Goal: Information Seeking & Learning: Learn about a topic

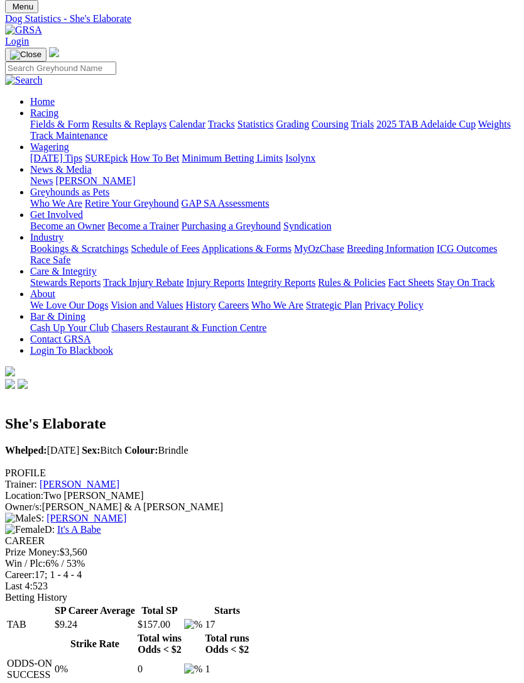
scroll to position [40, 0]
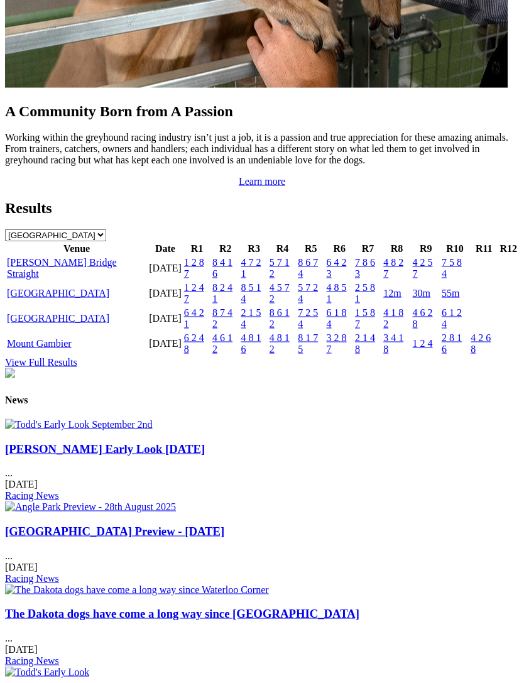
scroll to position [1297, 0]
click at [19, 298] on link "[GEOGRAPHIC_DATA]" at bounding box center [58, 292] width 102 height 11
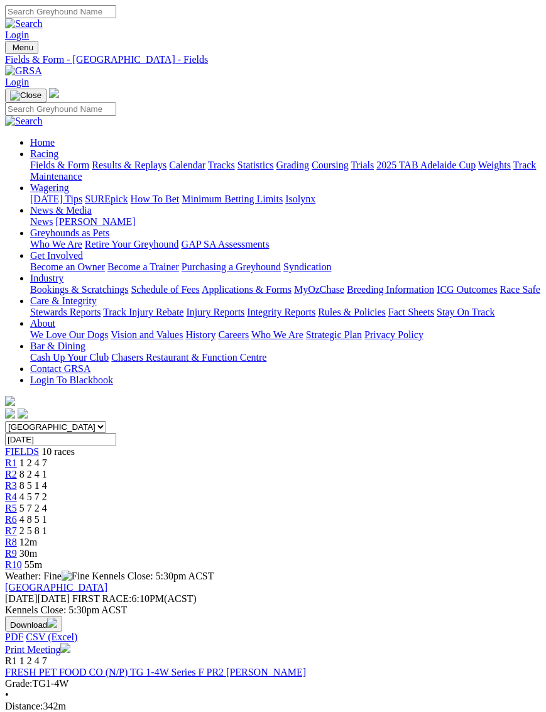
click at [17, 480] on span "R3" at bounding box center [11, 485] width 12 height 11
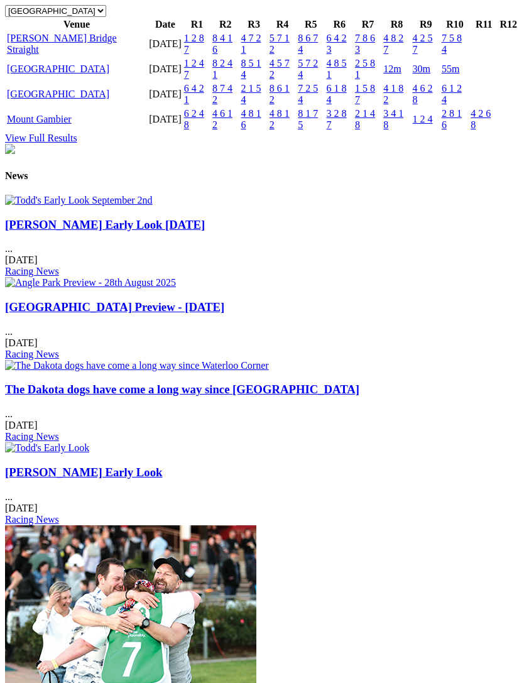
scroll to position [1563, 0]
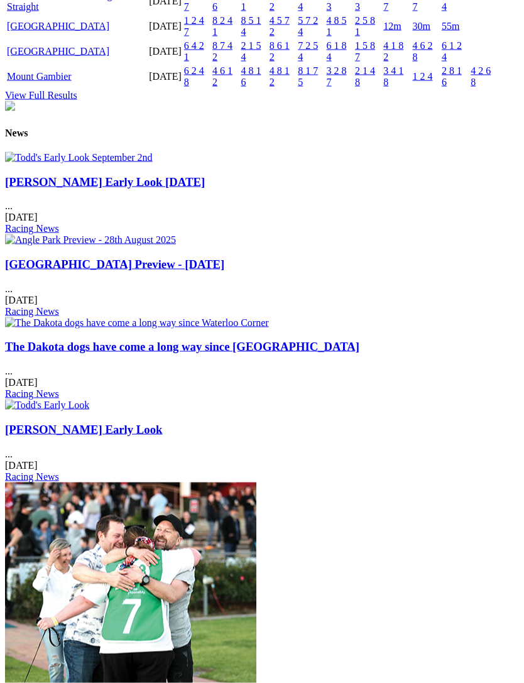
click at [30, 57] on link "[GEOGRAPHIC_DATA]" at bounding box center [58, 51] width 102 height 11
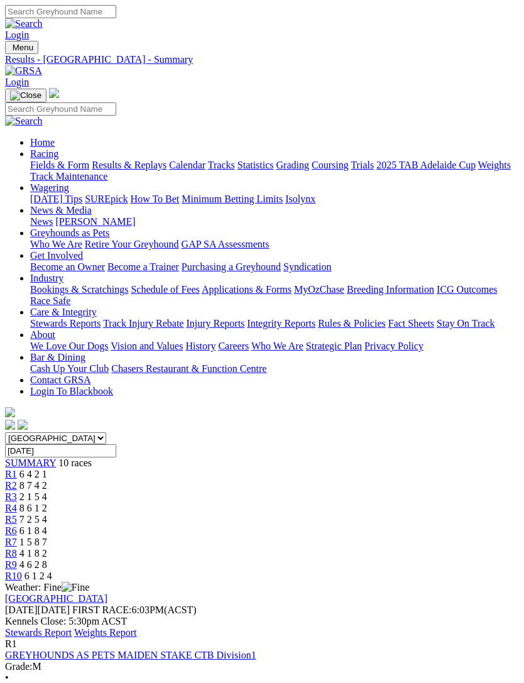
click at [72, 627] on link "Stewards Report" at bounding box center [38, 632] width 67 height 11
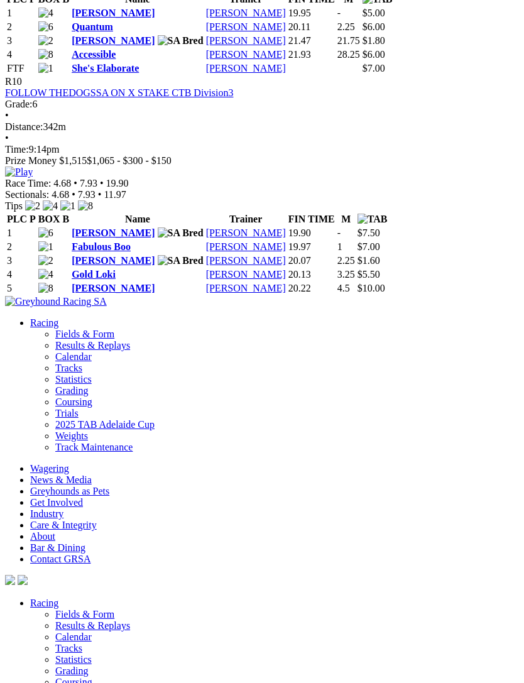
scroll to position [2513, 0]
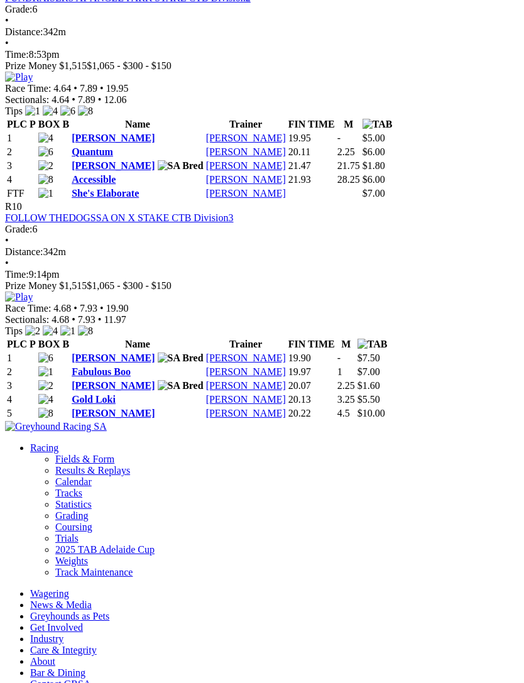
click at [85, 185] on link "Accessible" at bounding box center [94, 179] width 44 height 11
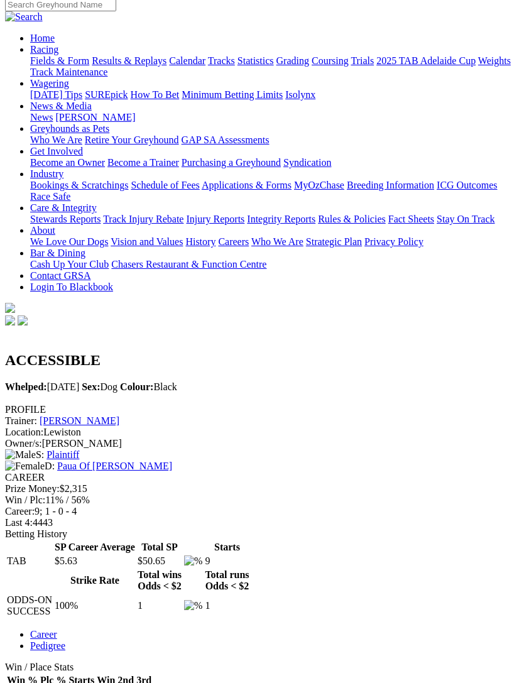
scroll to position [103, 0]
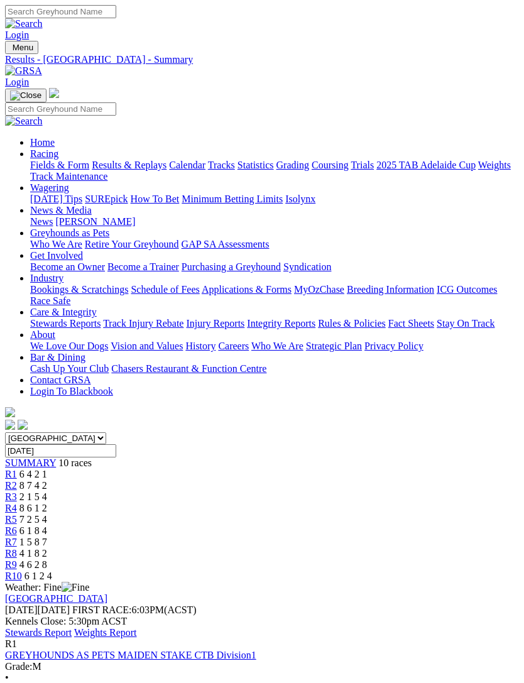
click at [10, 50] on img "Toggle navigation" at bounding box center [10, 50] width 0 height 0
click at [89, 170] on link "Fields & Form" at bounding box center [59, 165] width 59 height 11
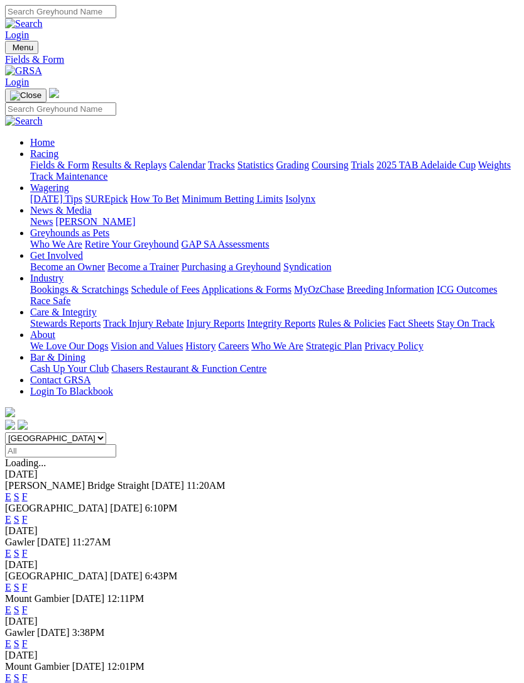
click at [10, 50] on img "Toggle navigation" at bounding box center [10, 50] width 0 height 0
click at [237, 170] on link "Statistics" at bounding box center [255, 165] width 36 height 11
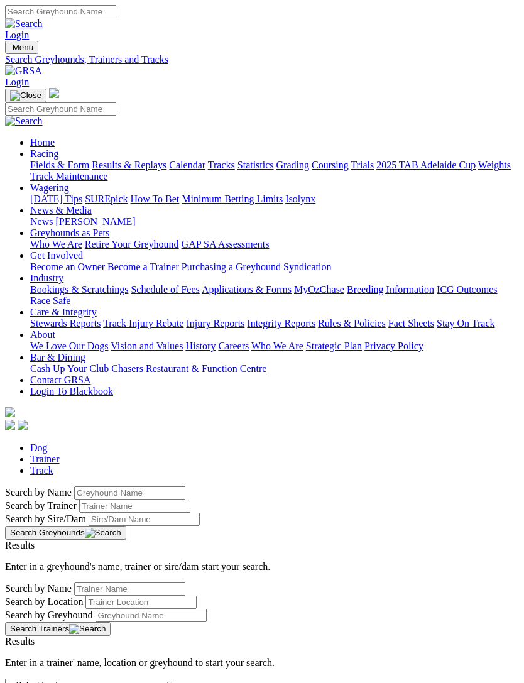
click at [10, 50] on img "Toggle navigation" at bounding box center [10, 50] width 0 height 0
click at [69, 193] on link "Wagering" at bounding box center [49, 187] width 39 height 11
click at [285, 204] on link "Isolynx" at bounding box center [300, 198] width 30 height 11
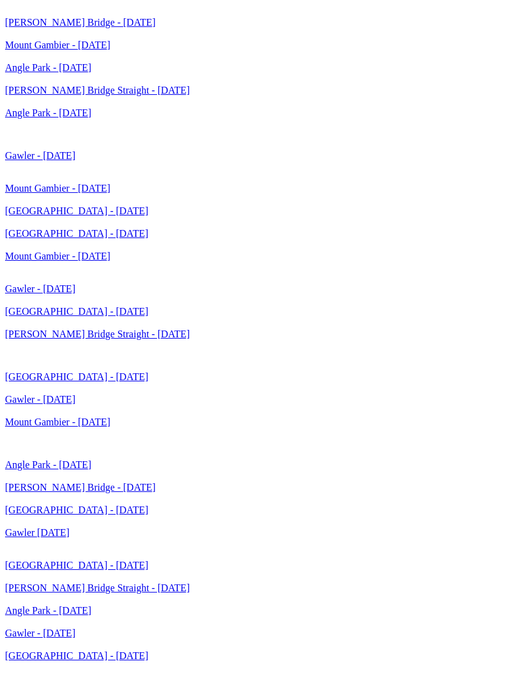
scroll to position [3346, 0]
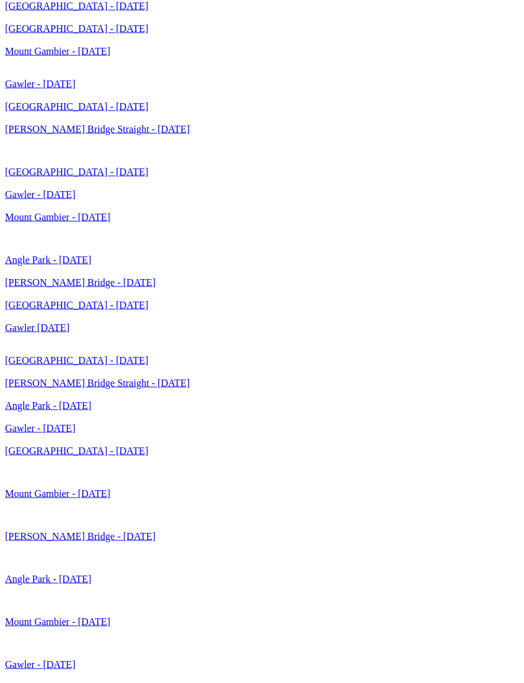
scroll to position [3386, 0]
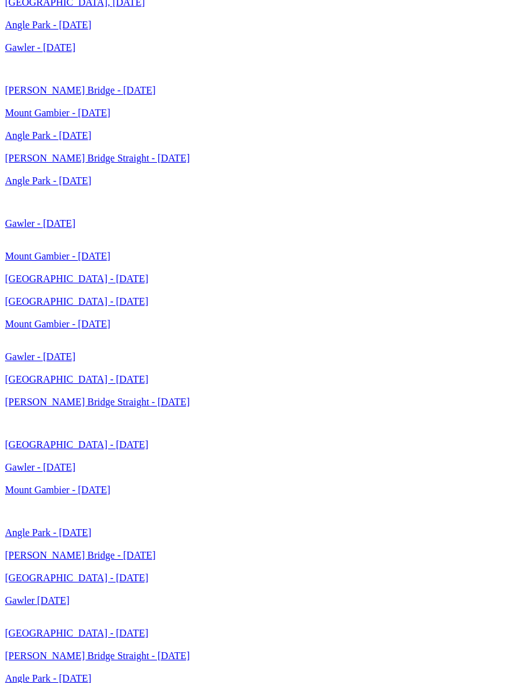
scroll to position [3141, 0]
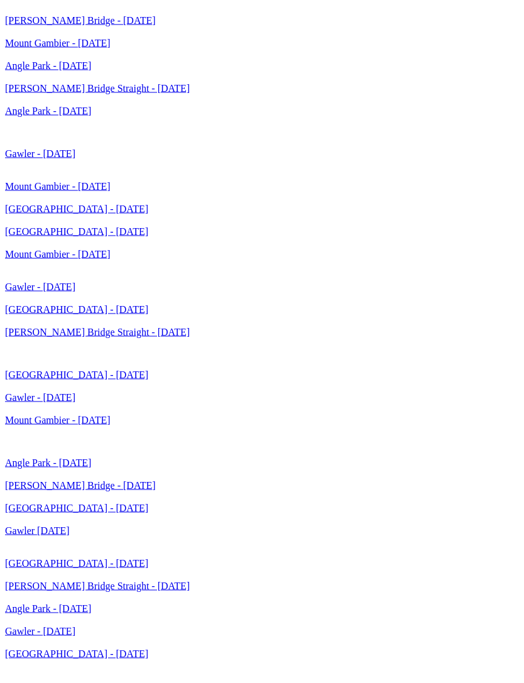
scroll to position [3181, 0]
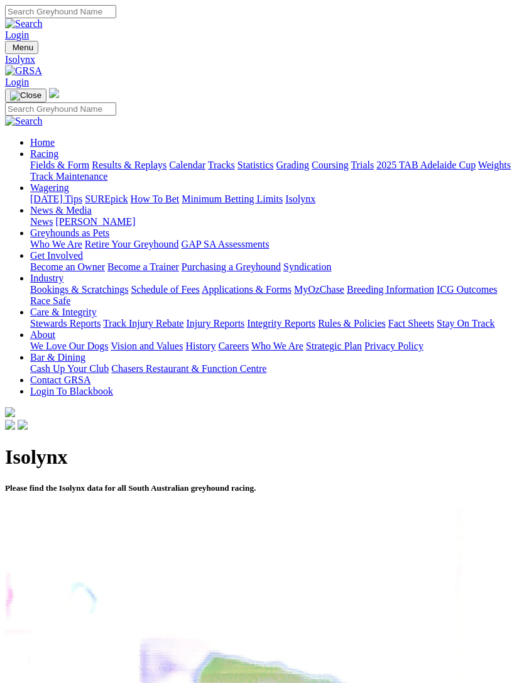
scroll to position [3181, 0]
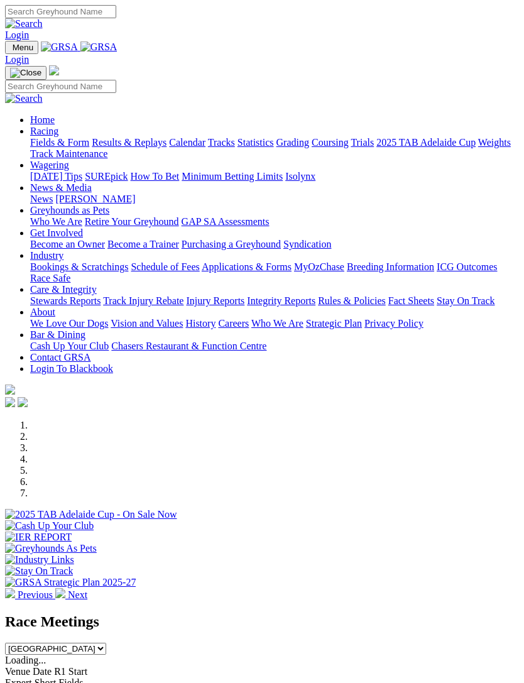
scroll to position [1221, 0]
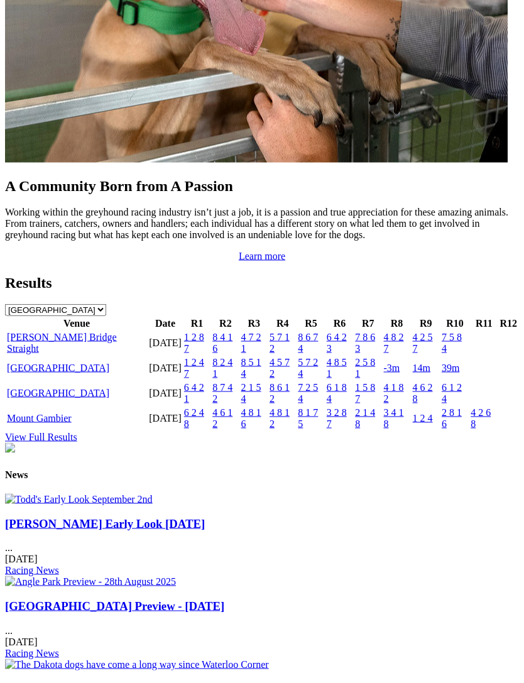
click at [35, 354] on link "[PERSON_NAME] Bridge Straight" at bounding box center [62, 343] width 110 height 22
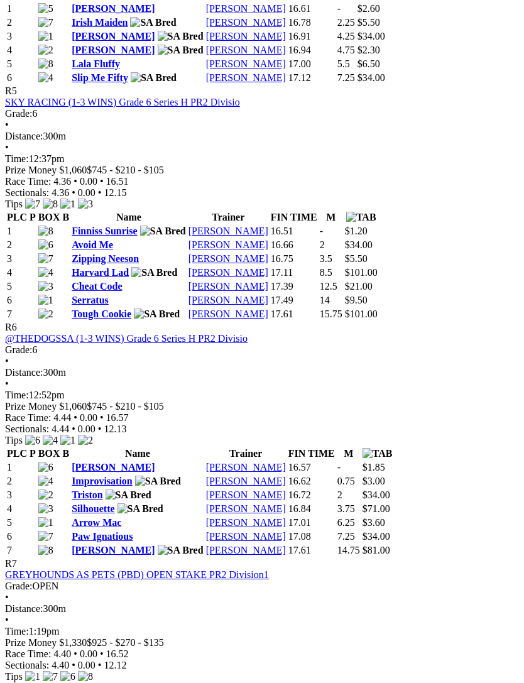
scroll to position [1428, 0]
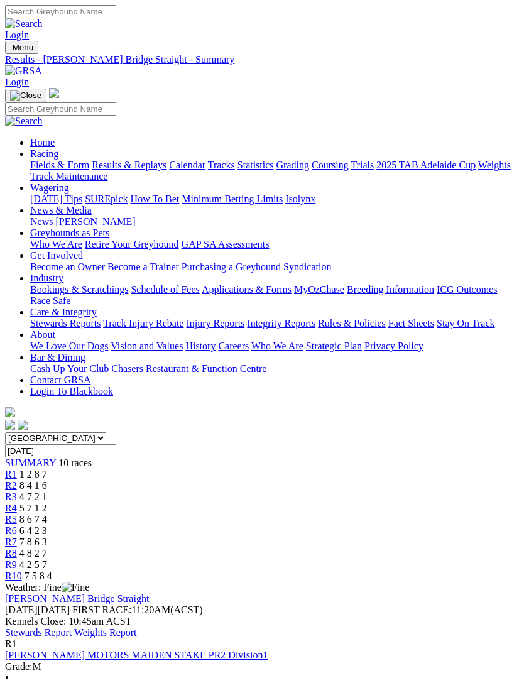
scroll to position [1495, 0]
